Goal: Complete application form

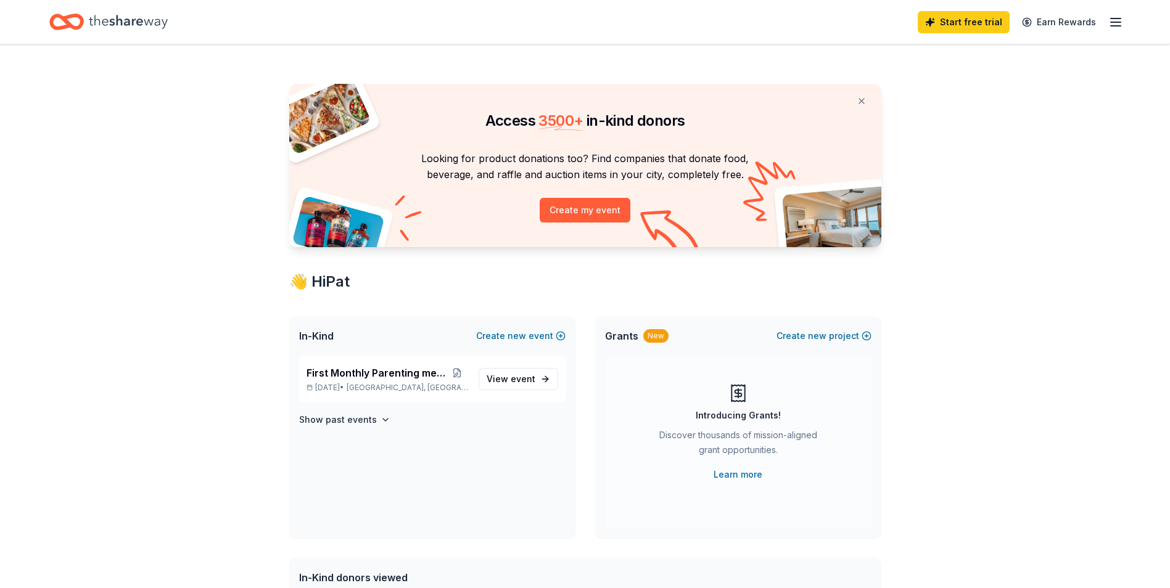
click at [120, 22] on icon "Home" at bounding box center [128, 21] width 79 height 25
click at [128, 19] on icon "Home" at bounding box center [128, 21] width 79 height 25
click at [135, 25] on icon "Home" at bounding box center [128, 21] width 79 height 25
click at [861, 99] on button at bounding box center [862, 101] width 30 height 25
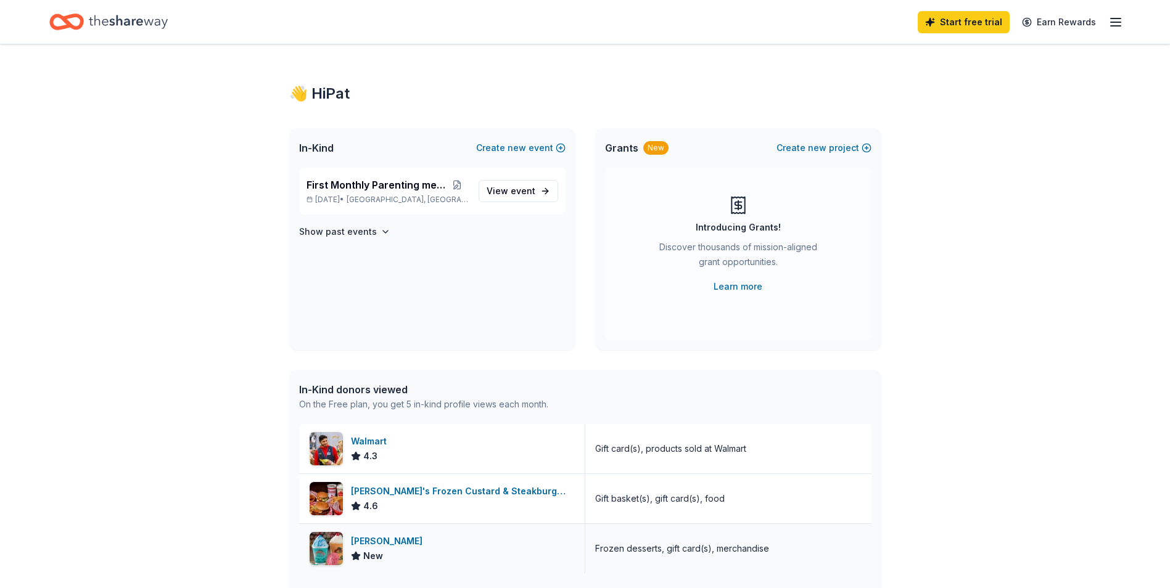
click at [366, 542] on div "[PERSON_NAME]" at bounding box center [389, 541] width 76 height 15
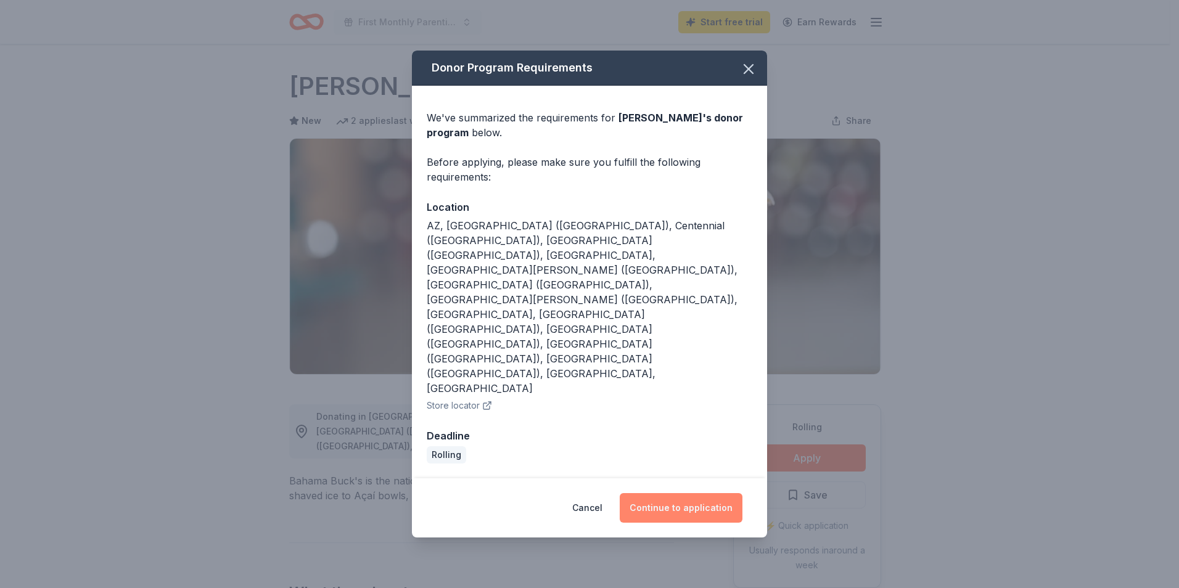
click at [675, 493] on button "Continue to application" at bounding box center [681, 508] width 123 height 30
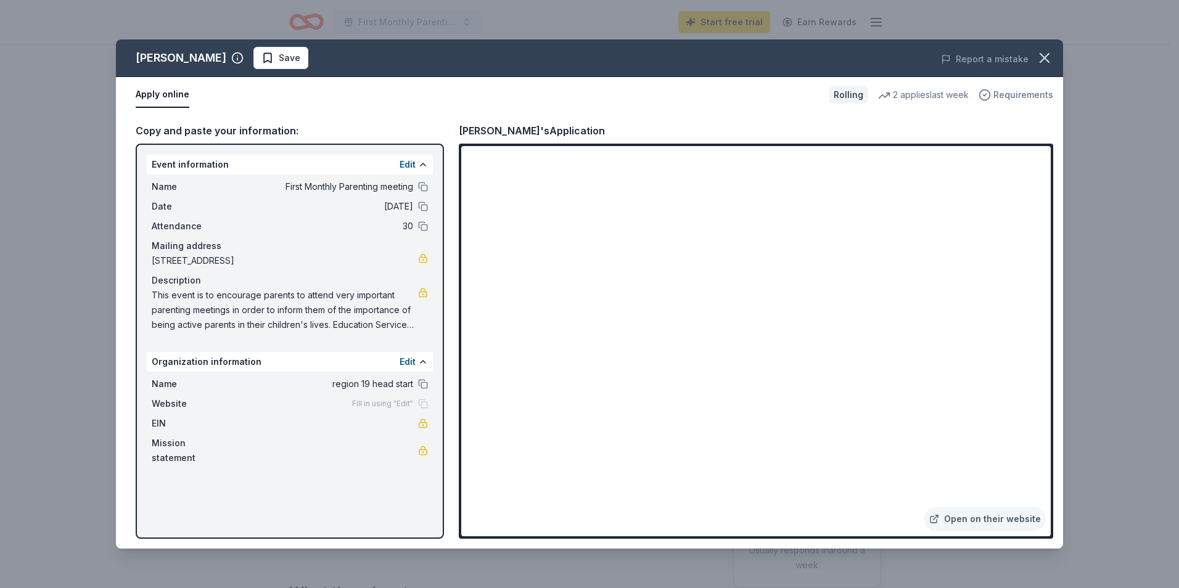
click at [1017, 96] on span "Requirements" at bounding box center [1024, 95] width 60 height 15
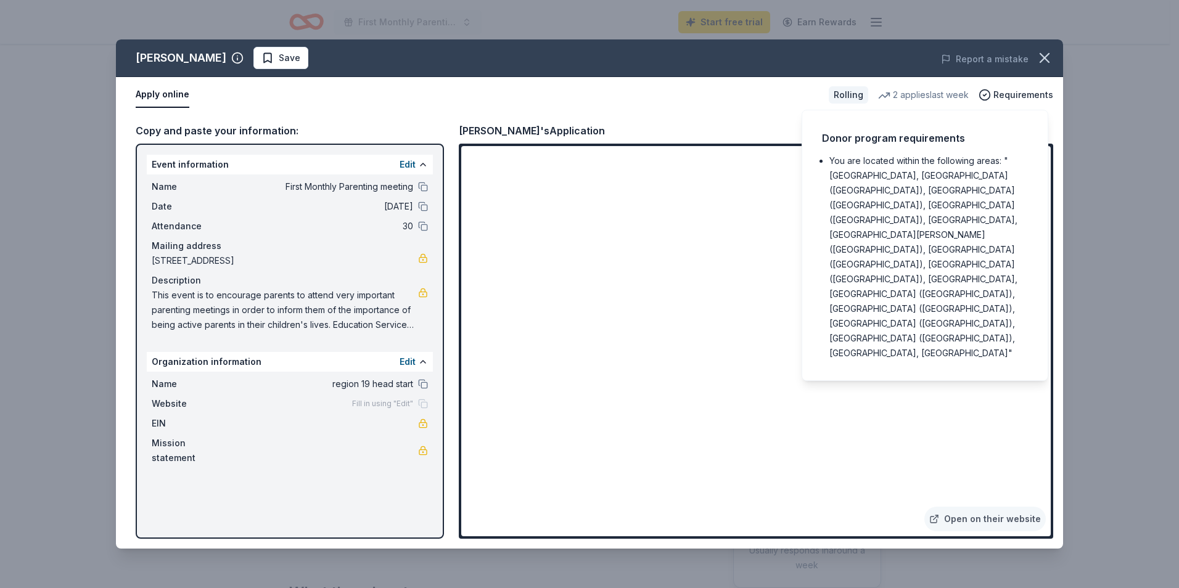
click at [743, 105] on div "Apply online" at bounding box center [477, 95] width 683 height 26
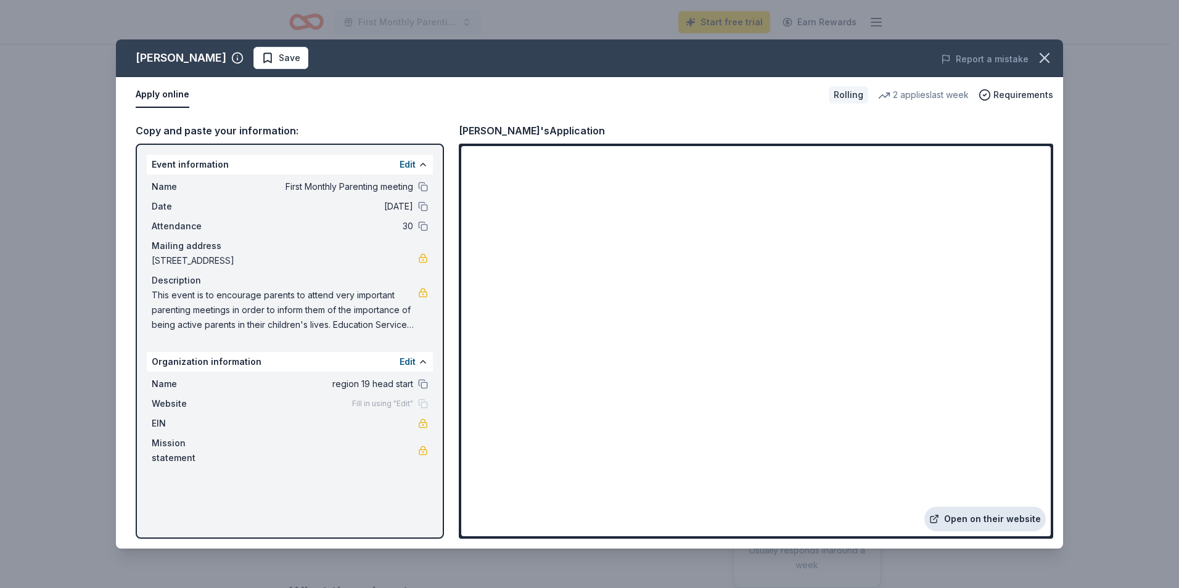
click at [996, 514] on link "Open on their website" at bounding box center [986, 519] width 122 height 25
